Goal: Find specific fact: Find specific fact

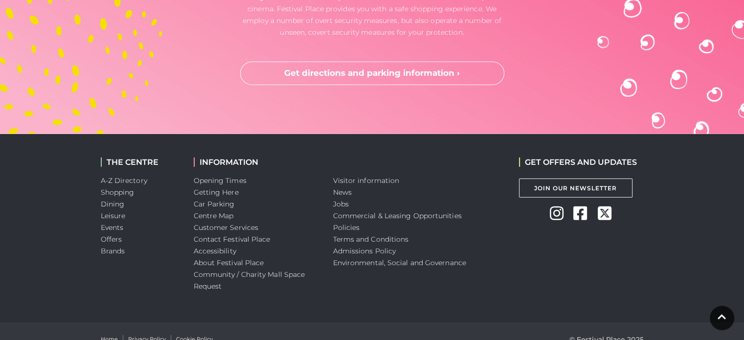
scroll to position [3038, 0]
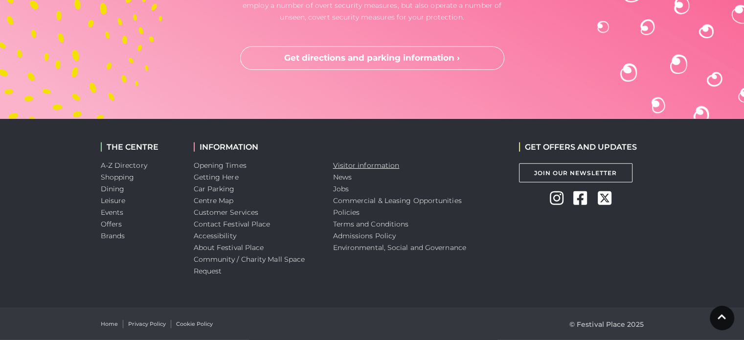
click at [350, 163] on link "Visitor information" at bounding box center [366, 165] width 67 height 9
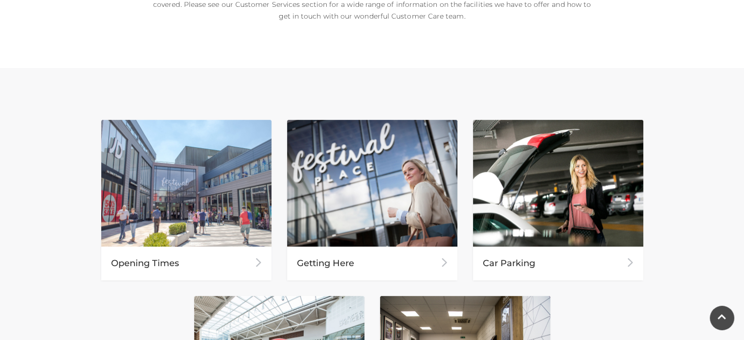
scroll to position [440, 0]
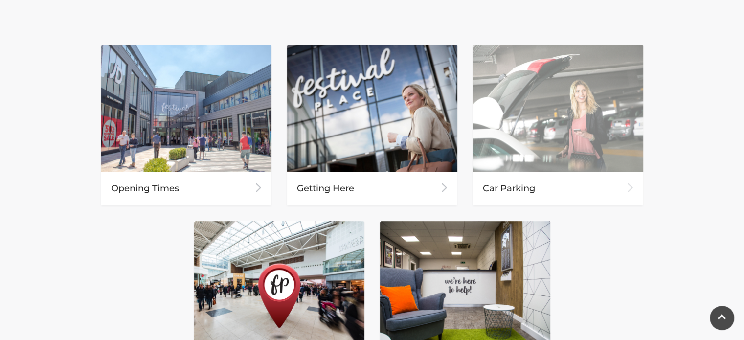
click at [500, 188] on div "Car Parking" at bounding box center [558, 189] width 170 height 34
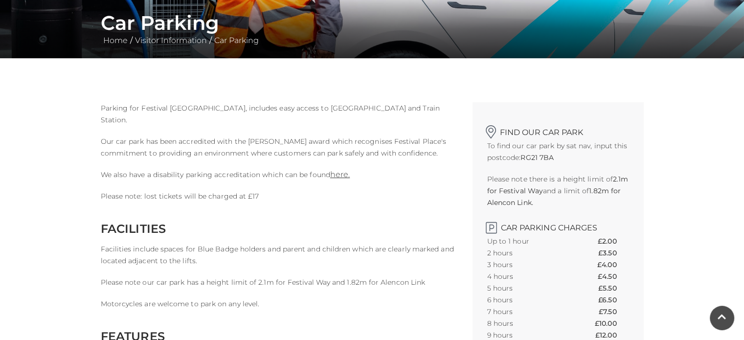
scroll to position [245, 0]
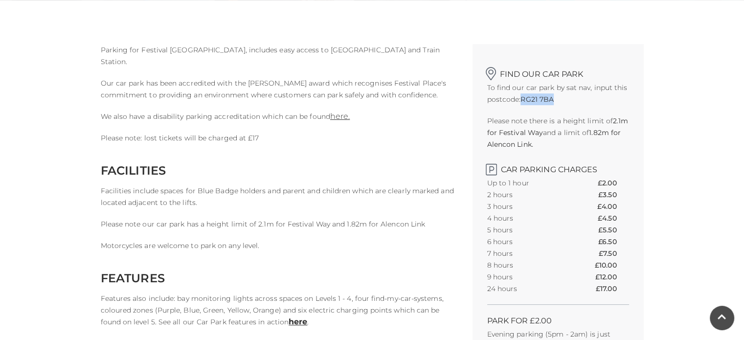
drag, startPoint x: 574, startPoint y: 96, endPoint x: 522, endPoint y: 96, distance: 51.4
click at [522, 96] on p "To find our car park by sat nav, input this postcode: RG21 7BA" at bounding box center [558, 93] width 142 height 23
copy strong "RG21 7BA"
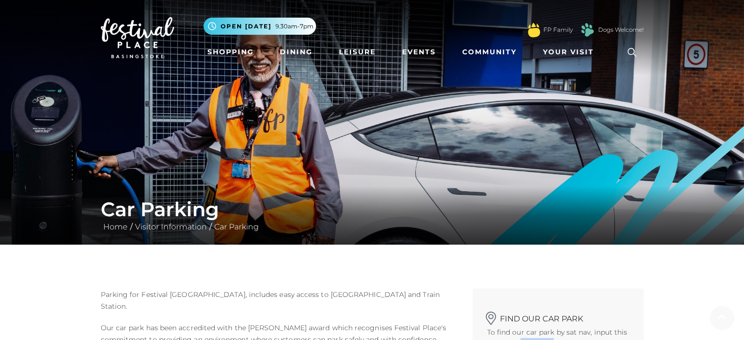
scroll to position [196, 0]
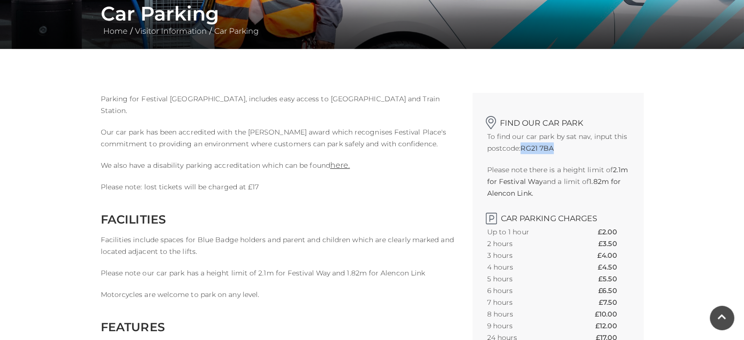
copy strong "RG21 7BA"
